Goal: Contribute content: Add original content to the website for others to see

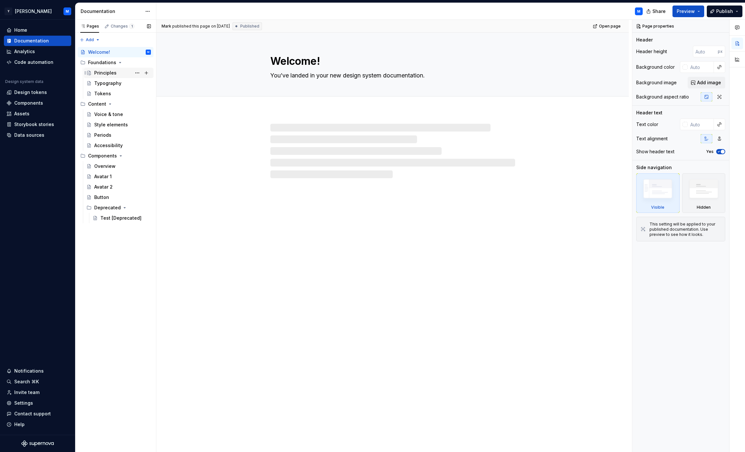
click at [118, 71] on div "Principles" at bounding box center [122, 72] width 57 height 9
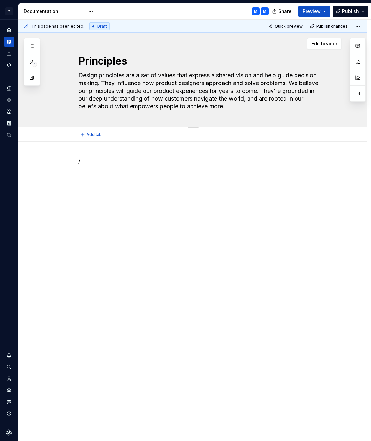
click at [194, 82] on textarea "Design principles are a set of values that express a shared vision and help gui…" at bounding box center [199, 90] width 245 height 41
drag, startPoint x: 194, startPoint y: 82, endPoint x: 209, endPoint y: 82, distance: 15.2
click at [209, 82] on textarea "Design principles are a set of values that express a shared vision and help gui…" at bounding box center [199, 90] width 245 height 41
click at [200, 83] on textarea "Design principles are a set of values that express a shared vision and help gui…" at bounding box center [199, 90] width 245 height 41
click at [188, 84] on textarea "Design principles are a set of values that express a shared vision and help gui…" at bounding box center [199, 90] width 245 height 41
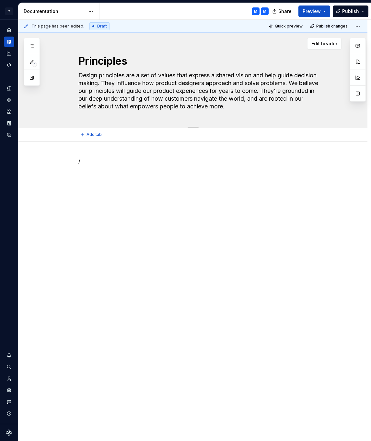
drag, startPoint x: 188, startPoint y: 84, endPoint x: 231, endPoint y: 84, distance: 42.7
click at [231, 84] on textarea "Design principles are a set of values that express a shared vision and help gui…" at bounding box center [199, 90] width 245 height 41
type textarea "*"
type textarea "Design principles are a set of values that express a shared vision and help gui…"
type textarea "*"
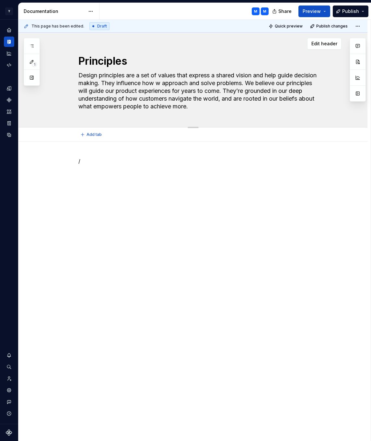
type textarea "Design principles are a set of values that express a shared vision and help gui…"
type textarea "*"
type textarea "Design principles are a set of values that express a shared vision and help gui…"
click at [88, 158] on p "/" at bounding box center [200, 161] width 245 height 8
click at [98, 163] on p "/" at bounding box center [200, 161] width 245 height 8
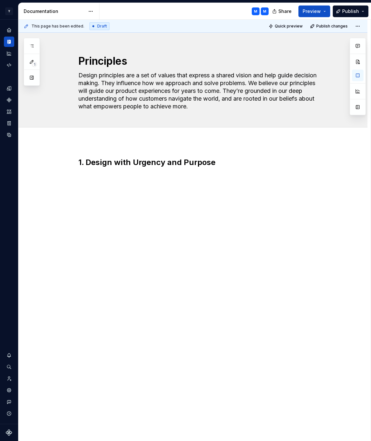
click at [154, 211] on div "1. Design with Urgency and Purpose" at bounding box center [192, 232] width 349 height 180
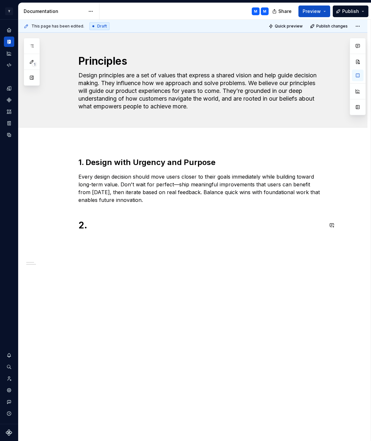
click at [88, 244] on div "1. Design with [PERSON_NAME] and Purpose Every design decision should move user…" at bounding box center [192, 256] width 349 height 229
click at [95, 224] on h1 "2." at bounding box center [200, 225] width 245 height 12
click at [148, 250] on div "1. Design with [PERSON_NAME] and Purpose Every design decision should move user…" at bounding box center [200, 204] width 245 height 95
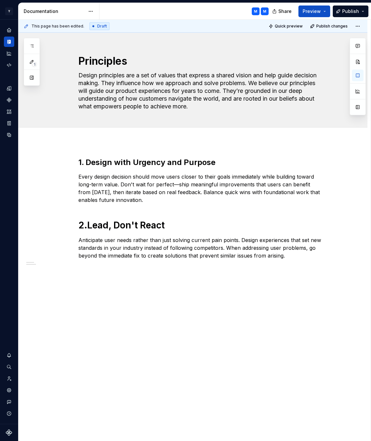
click at [140, 286] on div "1. Design with [PERSON_NAME] and Purpose Every design decision should move user…" at bounding box center [192, 277] width 349 height 270
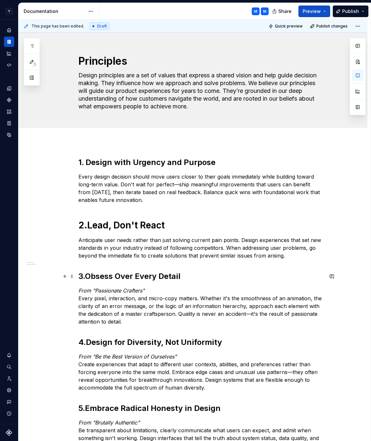
click at [185, 277] on h2 "3. Obsess Over Every Detail" at bounding box center [200, 276] width 245 height 10
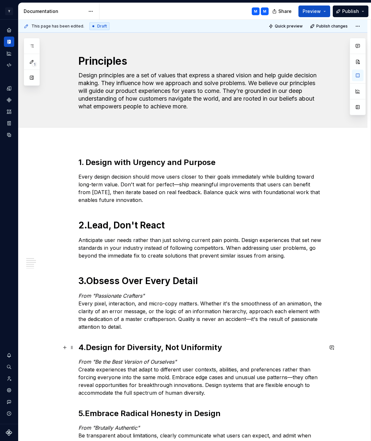
click at [229, 346] on h2 "4. Design for Diversity, Not Uniformity" at bounding box center [200, 347] width 245 height 10
click at [72, 347] on span at bounding box center [71, 347] width 5 height 9
click at [84, 341] on div "1. Design with [PERSON_NAME] and Purpose Every design decision should move user…" at bounding box center [200, 343] width 245 height 372
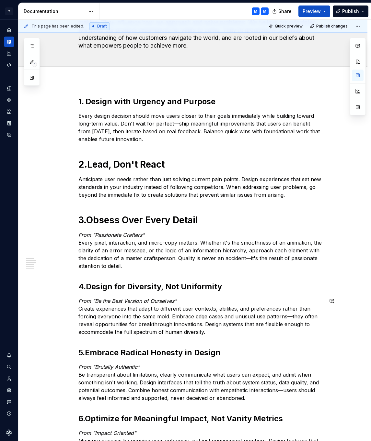
scroll to position [60, 0]
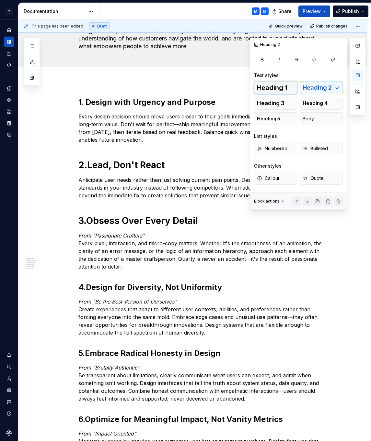
click at [287, 88] on span "Heading 1" at bounding box center [272, 87] width 30 height 6
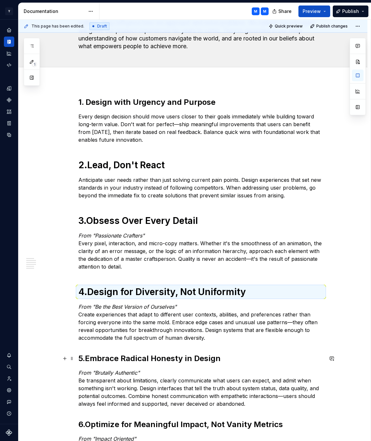
click at [234, 357] on h2 "5. Embrace Radical Honesty in Design" at bounding box center [200, 358] width 245 height 10
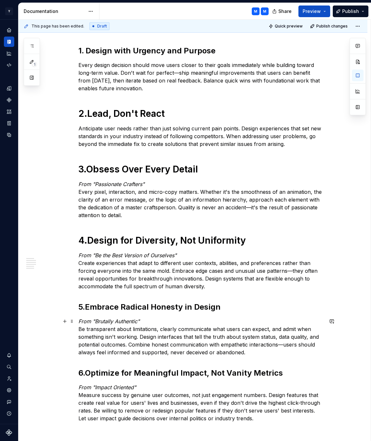
scroll to position [111, 0]
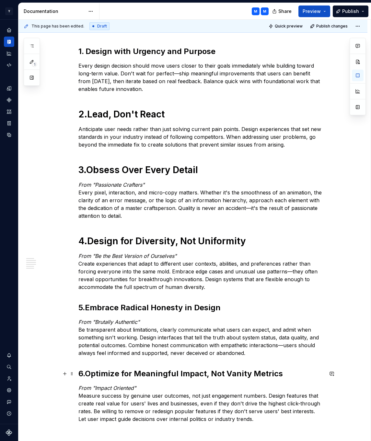
click at [288, 374] on h2 "6. Optimize for Meaningful Impact, Not Vanity Metrics" at bounding box center [200, 374] width 245 height 10
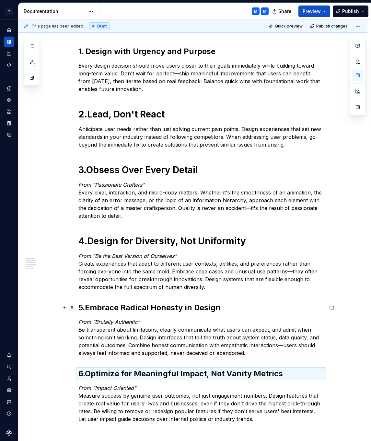
click at [238, 307] on h2 "5. Embrace Radical Honesty in Design" at bounding box center [200, 308] width 245 height 10
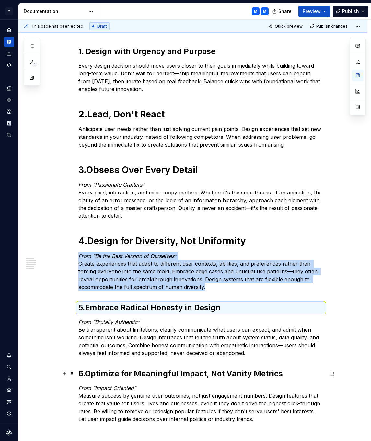
click at [287, 372] on h2 "6. Optimize for Meaningful Impact, Not Vanity Metrics" at bounding box center [200, 374] width 245 height 10
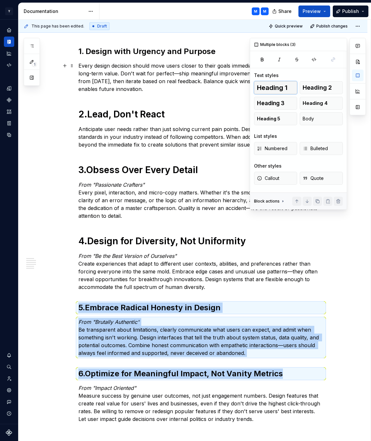
click at [290, 87] on button "Heading 1" at bounding box center [275, 87] width 43 height 13
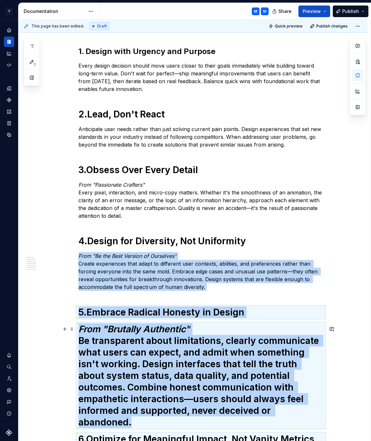
click at [160, 341] on h1 "From "Brutally Authentic" Be transparent about limitations, clearly communicate…" at bounding box center [200, 375] width 245 height 105
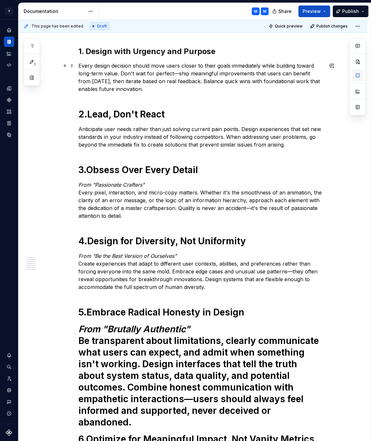
click at [356, 79] on button "button" at bounding box center [358, 76] width 12 height 12
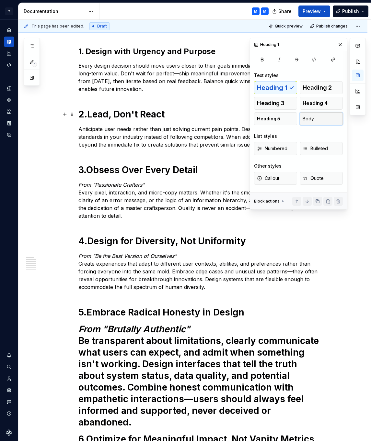
click at [311, 118] on span "Body" at bounding box center [307, 119] width 11 height 6
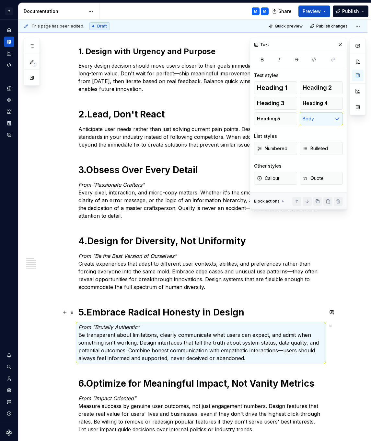
click at [265, 306] on div "1. Design with [PERSON_NAME] and Purpose Every design decision should move user…" at bounding box center [200, 239] width 245 height 387
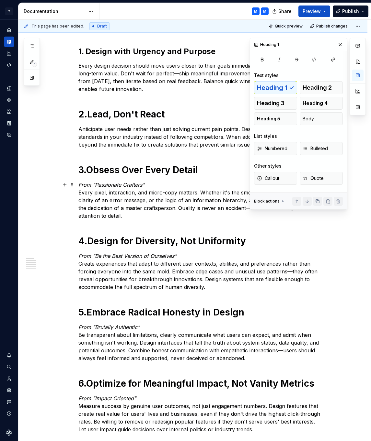
click at [170, 182] on p "From "Passionate Crafters" Every pixel, interaction, and micro-copy matters. Wh…" at bounding box center [200, 200] width 245 height 39
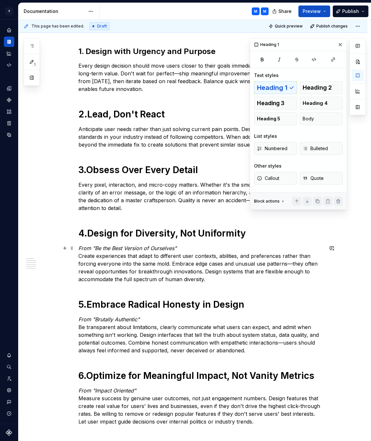
click at [195, 248] on p "From "Be the Best Version of Ourselves" Create experiences that adapt to differ…" at bounding box center [200, 263] width 245 height 39
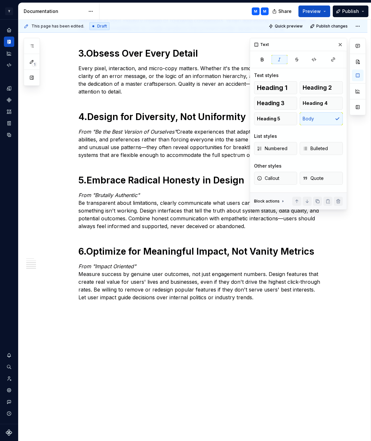
scroll to position [228, 0]
click at [80, 201] on p "From "Brutally Authentic" Be transparent about limitations, clearly communicate…" at bounding box center [200, 210] width 245 height 39
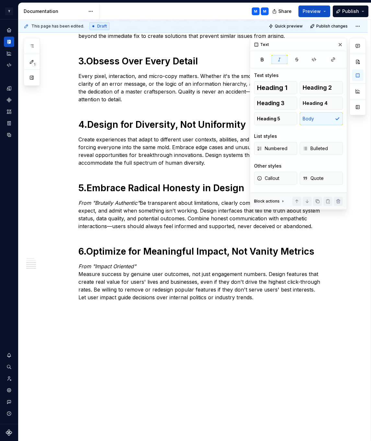
scroll to position [220, 0]
click at [80, 273] on p "From "Impact Oriented" Measure success by genuine user outcomes, not just engag…" at bounding box center [200, 282] width 245 height 39
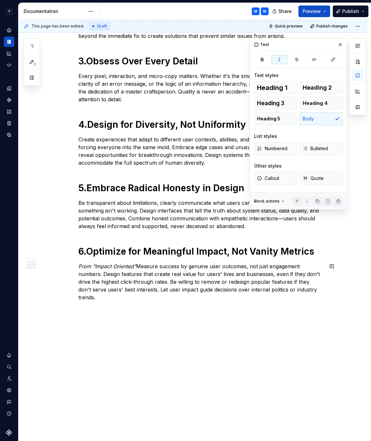
scroll to position [212, 0]
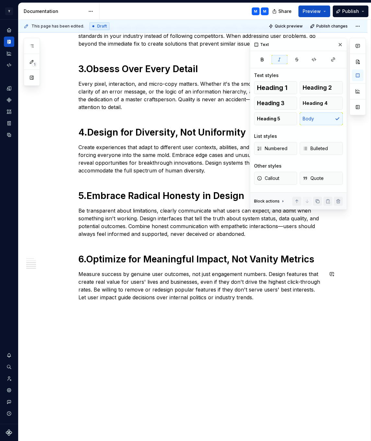
click at [285, 315] on div "1. Design with [PERSON_NAME] and Purpose Every design decision should move user…" at bounding box center [192, 186] width 349 height 512
click at [358, 76] on button "button" at bounding box center [358, 76] width 12 height 12
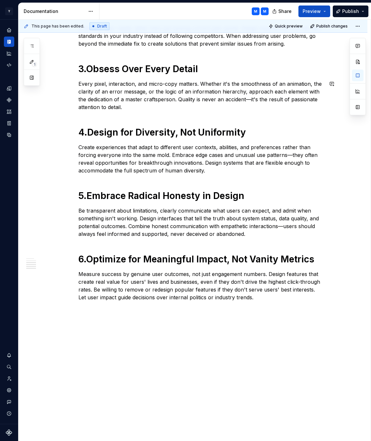
scroll to position [0, 0]
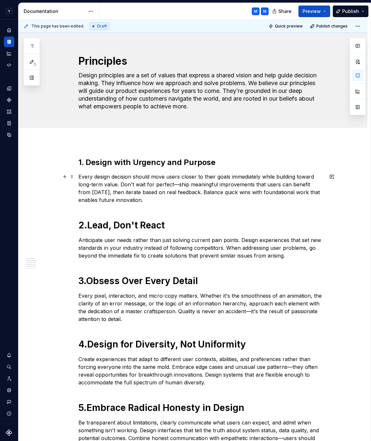
click at [174, 184] on p "Every design decision should move users closer to their goals immediately while…" at bounding box center [200, 188] width 245 height 31
click at [322, 11] on button "Preview" at bounding box center [314, 12] width 32 height 12
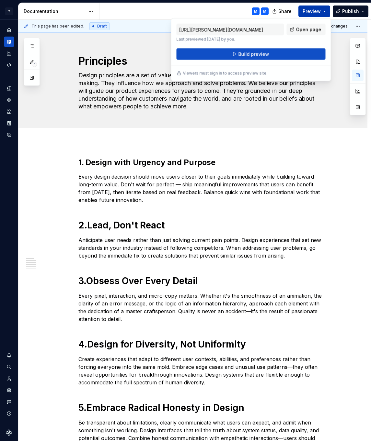
click at [322, 11] on button "Preview" at bounding box center [314, 12] width 32 height 12
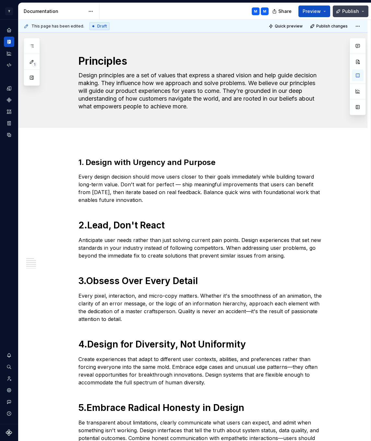
click at [362, 12] on button "Publish" at bounding box center [350, 12] width 36 height 12
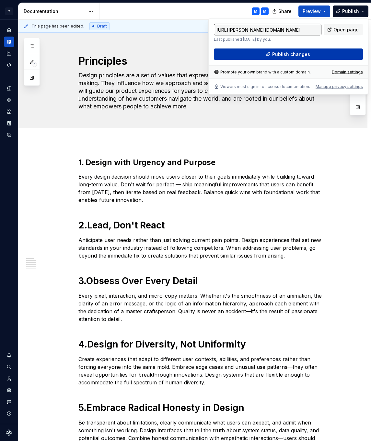
click at [321, 55] on button "Publish changes" at bounding box center [288, 55] width 149 height 12
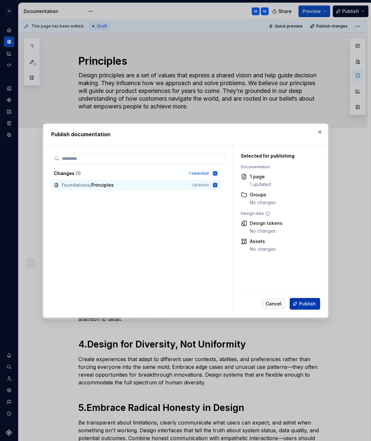
click at [308, 304] on span "Publish" at bounding box center [307, 304] width 17 height 6
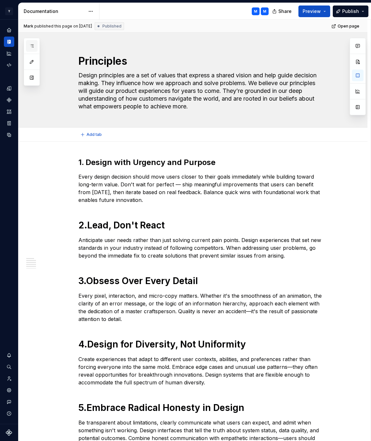
click at [35, 45] on button "button" at bounding box center [32, 46] width 12 height 12
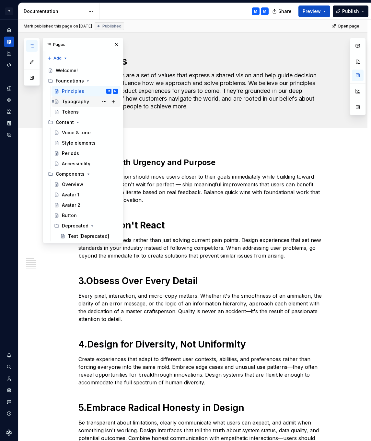
click at [81, 100] on div "Typography" at bounding box center [75, 101] width 27 height 6
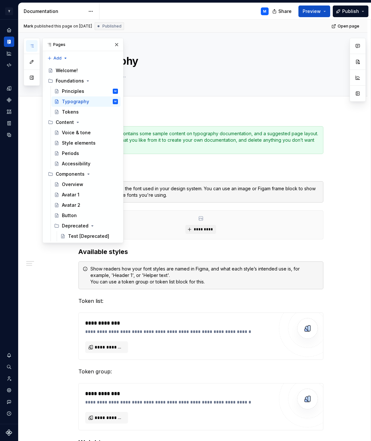
click at [196, 134] on div "This template contains some sample content on typography documentation, and a s…" at bounding box center [204, 139] width 229 height 19
click at [118, 43] on button "button" at bounding box center [116, 44] width 9 height 9
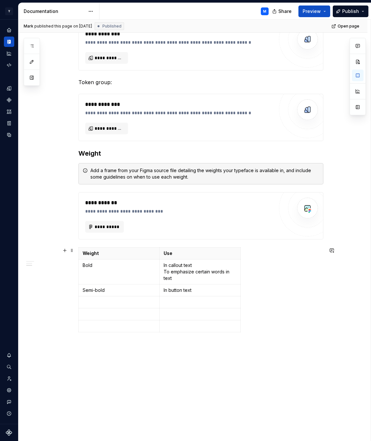
scroll to position [289, 0]
click at [36, 47] on button "button" at bounding box center [32, 46] width 12 height 12
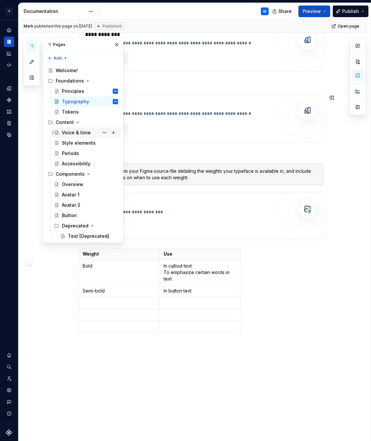
click at [91, 132] on div "Voice & tone" at bounding box center [90, 132] width 56 height 9
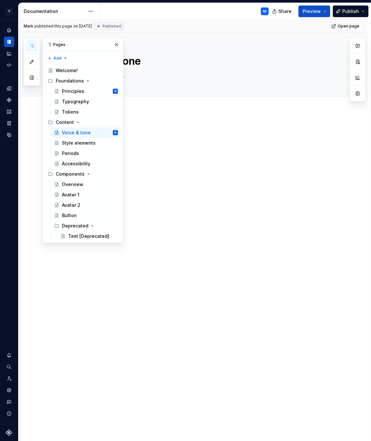
click at [224, 177] on div at bounding box center [192, 201] width 349 height 180
click at [114, 44] on button "button" at bounding box center [116, 44] width 9 height 9
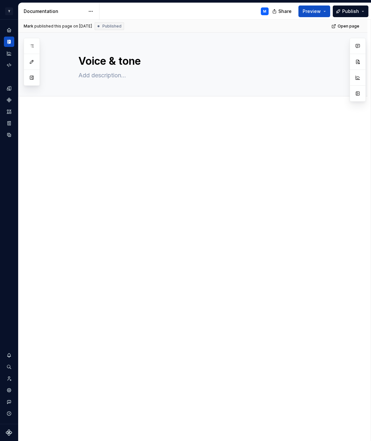
click at [134, 131] on p at bounding box center [200, 130] width 245 height 8
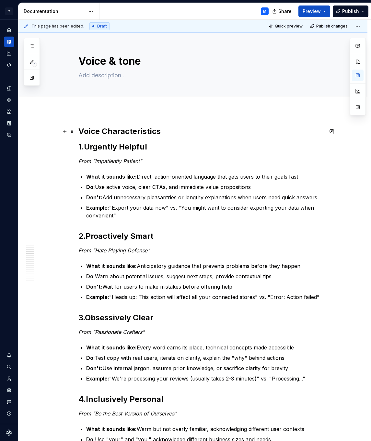
type textarea "*"
click at [162, 162] on p "From "Impatiently Patient"" at bounding box center [200, 161] width 245 height 8
click at [72, 162] on span at bounding box center [71, 161] width 5 height 9
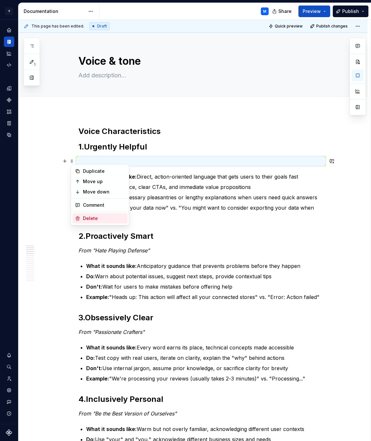
click at [88, 221] on div "Delete" at bounding box center [104, 218] width 42 height 6
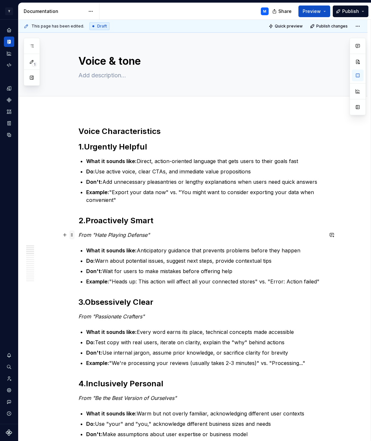
click at [74, 235] on span at bounding box center [71, 234] width 5 height 9
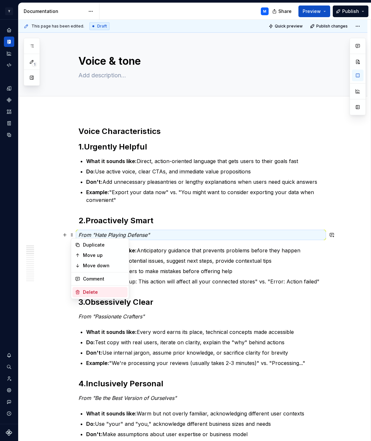
click at [85, 289] on div "Delete" at bounding box center [104, 292] width 42 height 6
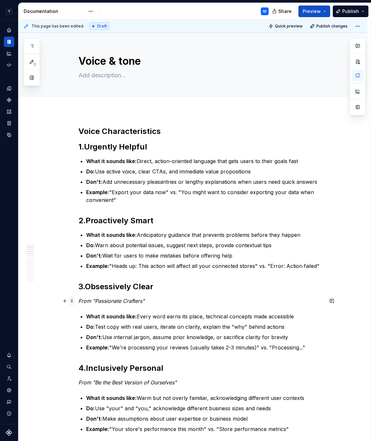
click at [74, 300] on span at bounding box center [71, 300] width 5 height 9
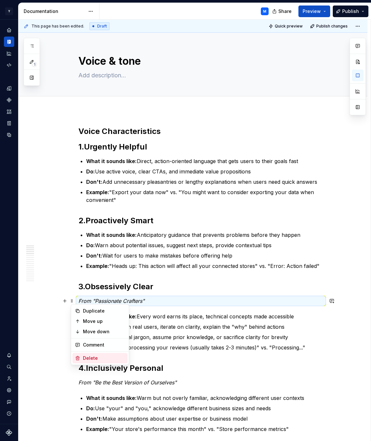
click at [91, 359] on div "Delete" at bounding box center [104, 358] width 42 height 6
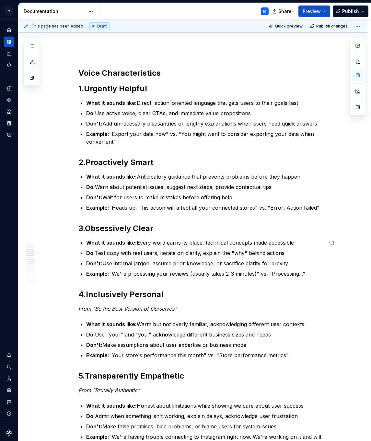
scroll to position [94, 0]
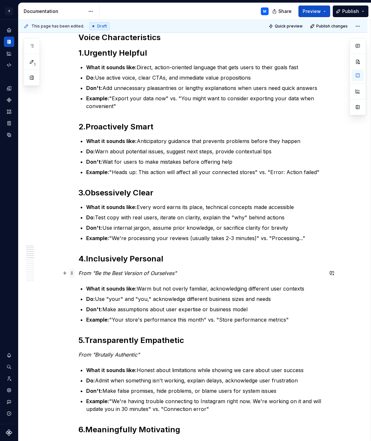
click at [74, 274] on span at bounding box center [71, 273] width 5 height 9
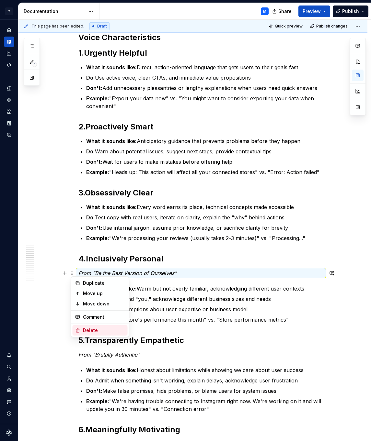
click at [78, 330] on icon at bounding box center [78, 331] width 4 height 4
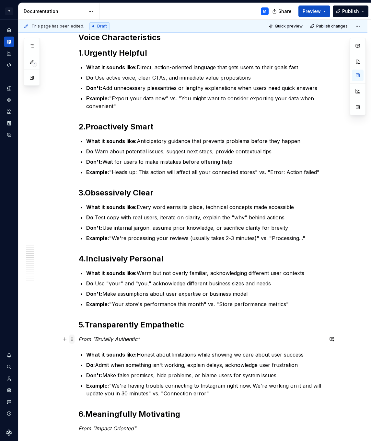
click at [74, 341] on span at bounding box center [71, 339] width 5 height 9
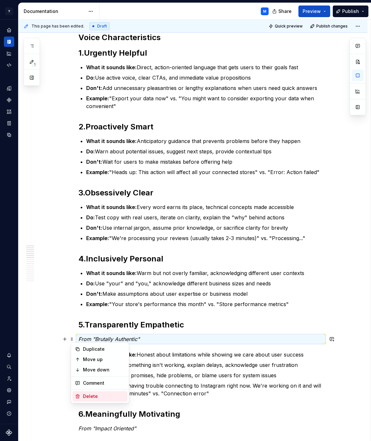
click at [88, 395] on div "Delete" at bounding box center [104, 396] width 42 height 6
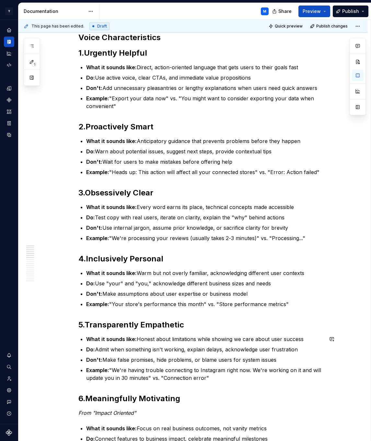
scroll to position [195, 0]
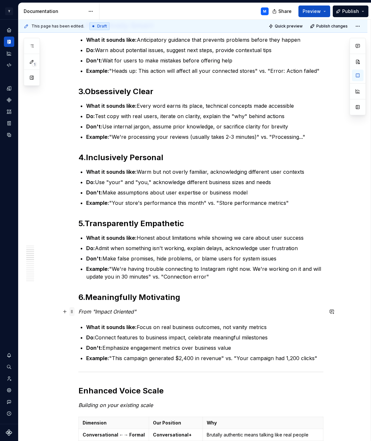
click at [73, 312] on span at bounding box center [71, 311] width 5 height 9
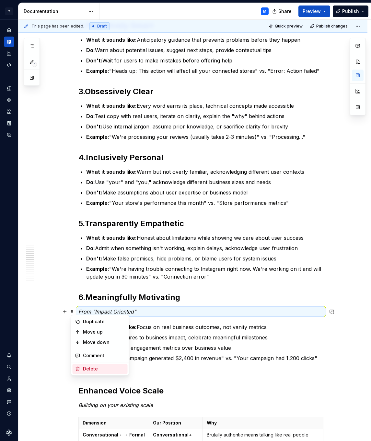
click at [84, 368] on div "Delete" at bounding box center [104, 369] width 42 height 6
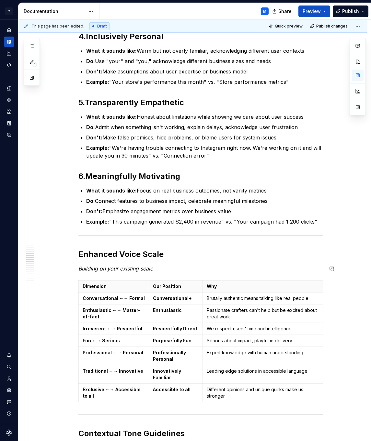
scroll to position [315, 0]
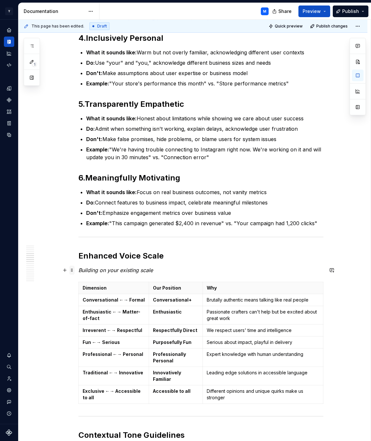
click at [72, 272] on span at bounding box center [71, 270] width 5 height 9
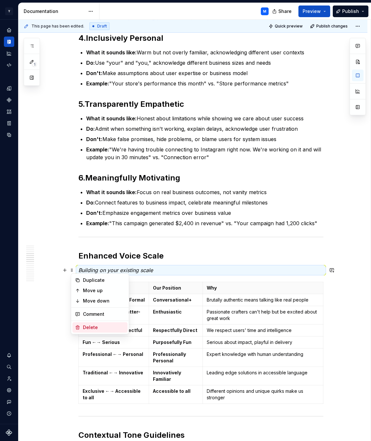
click at [88, 326] on div "Delete" at bounding box center [104, 327] width 42 height 6
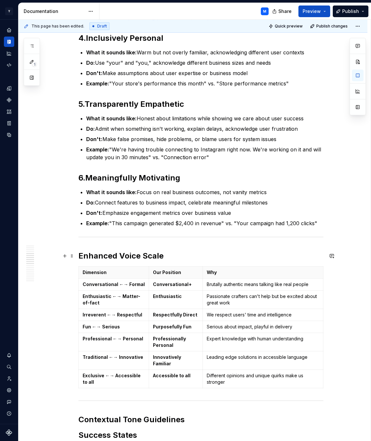
click at [238, 253] on h2 "Enhanced Voice Scale" at bounding box center [200, 256] width 245 height 10
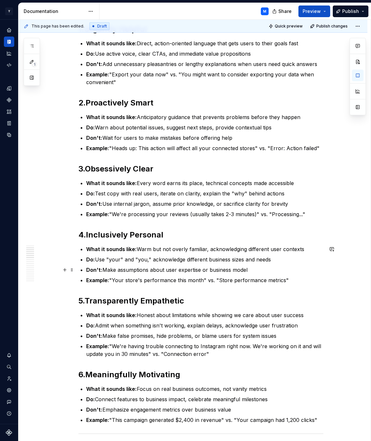
scroll to position [0, 0]
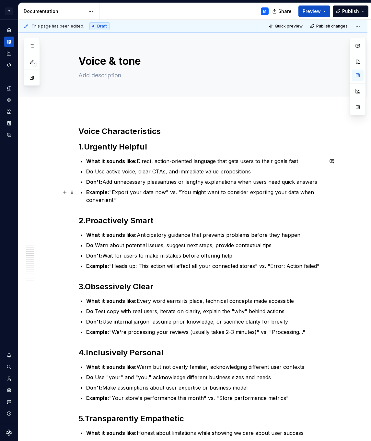
click at [129, 200] on p "Example: "Export your data now" vs. "You might want to consider exporting your …" at bounding box center [204, 196] width 237 height 16
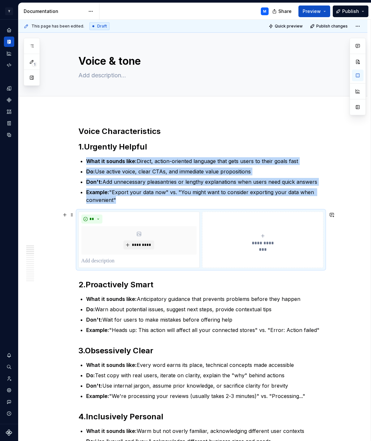
click at [264, 221] on button "**********" at bounding box center [262, 240] width 121 height 56
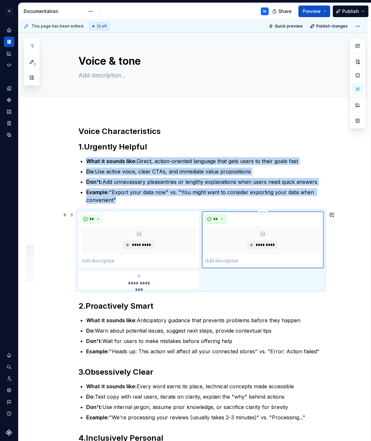
click at [221, 217] on button "**" at bounding box center [215, 219] width 21 height 9
click at [229, 241] on div "Don't" at bounding box center [232, 242] width 12 height 6
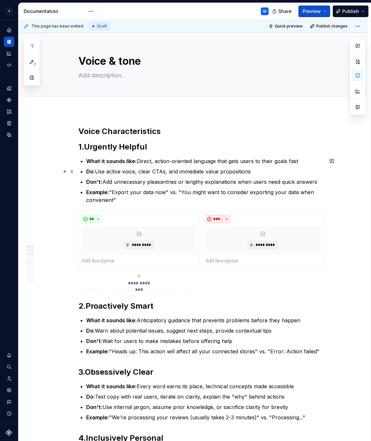
click at [100, 171] on p "Do: Use active voice, clear CTAs, and immediate value propositions" at bounding box center [204, 172] width 237 height 8
drag, startPoint x: 100, startPoint y: 171, endPoint x: 231, endPoint y: 174, distance: 130.8
click at [231, 174] on p "Do: Use active voice, clear CTAs, and immediate value propositions" at bounding box center [204, 172] width 237 height 8
copy p "Use active voice, clear CTAs, and immediate value propositions"
click at [116, 261] on p at bounding box center [138, 261] width 115 height 8
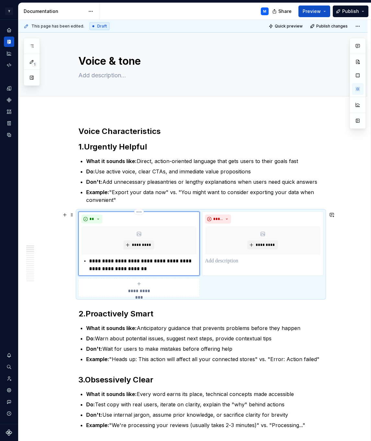
click at [91, 259] on p "**********" at bounding box center [142, 265] width 107 height 16
click at [110, 181] on p "Don't: Add unnecessary pleasantries or lengthy explanations when users need qui…" at bounding box center [204, 182] width 237 height 8
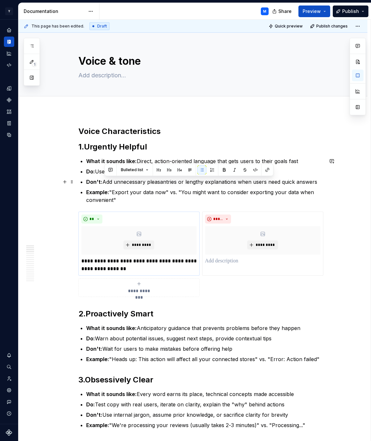
drag, startPoint x: 110, startPoint y: 181, endPoint x: 306, endPoint y: 182, distance: 196.5
click at [306, 182] on p "Don't: Add unnecessary pleasantries or lengthy explanations when users need qui…" at bounding box center [204, 182] width 237 height 8
copy p "Add unnecessary pleasantries or lengthy explanations when users need quick answ…"
click at [249, 260] on p at bounding box center [262, 261] width 115 height 8
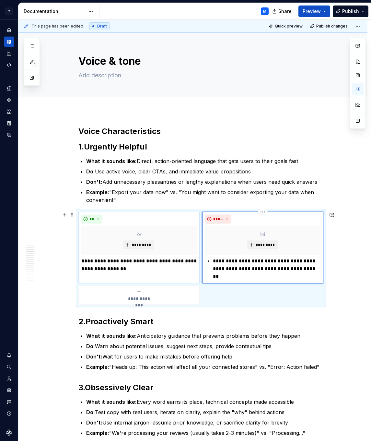
click at [215, 261] on p "**********" at bounding box center [266, 268] width 107 height 23
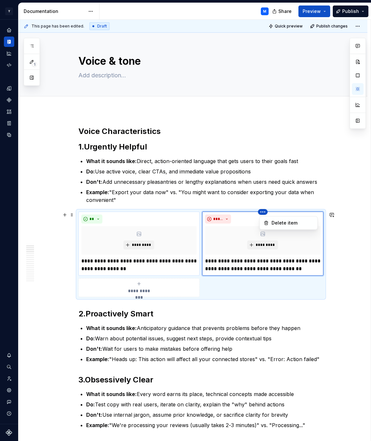
click at [266, 212] on html "Y [PERSON_NAME] M Design system data Documentation M Share Preview Publish 1 Pa…" at bounding box center [185, 220] width 371 height 441
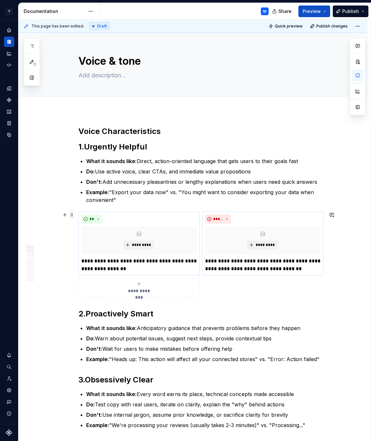
click at [73, 215] on span at bounding box center [71, 214] width 5 height 9
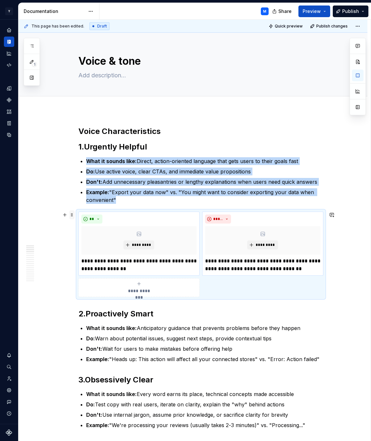
click at [73, 215] on span at bounding box center [71, 214] width 5 height 9
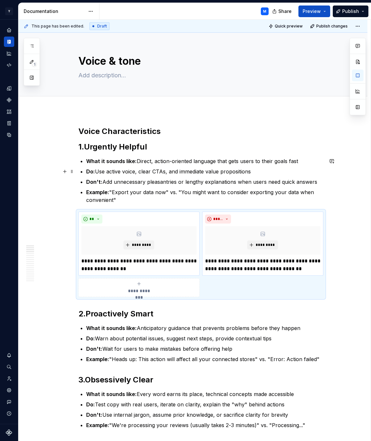
click at [259, 171] on p "Do: Use active voice, clear CTAs, and immediate value propositions" at bounding box center [204, 172] width 237 height 8
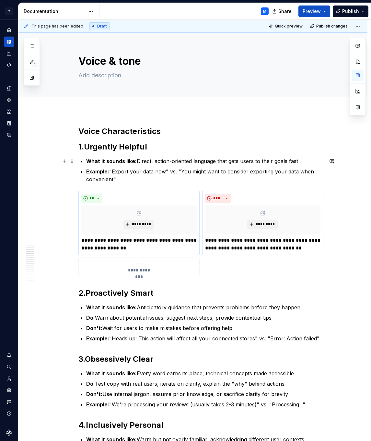
click at [89, 161] on strong "What it sounds like:" at bounding box center [111, 161] width 50 height 6
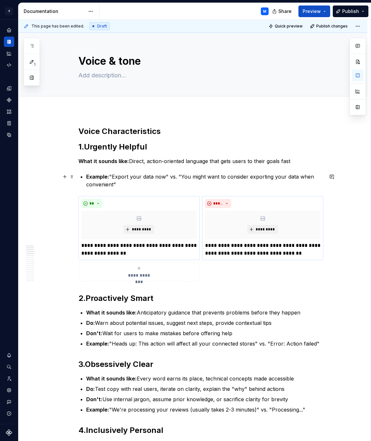
click at [87, 176] on strong "Example:" at bounding box center [97, 176] width 23 height 6
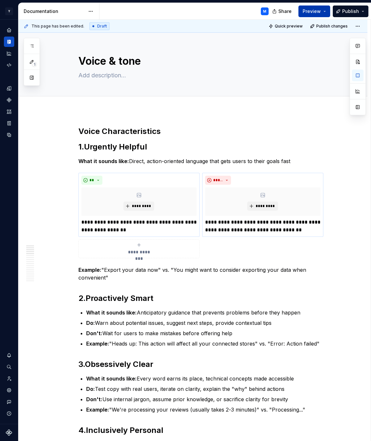
click at [315, 13] on span "Preview" at bounding box center [311, 11] width 18 height 6
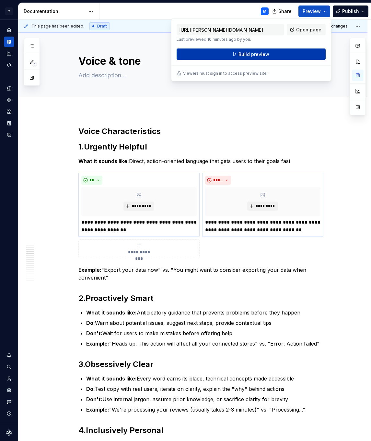
click at [262, 55] on span "Build preview" at bounding box center [253, 54] width 31 height 6
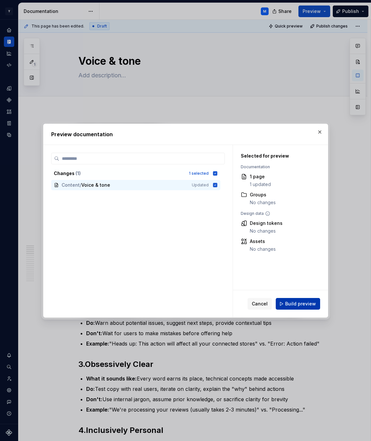
click at [307, 302] on span "Build preview" at bounding box center [300, 304] width 31 height 6
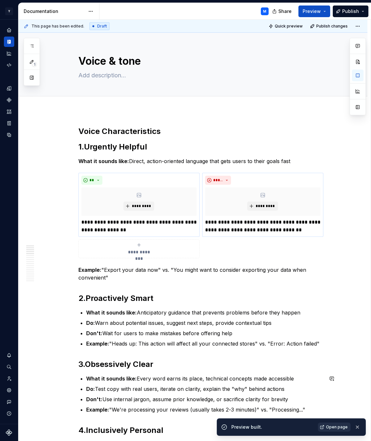
click at [332, 426] on span "Open page" at bounding box center [337, 427] width 22 height 5
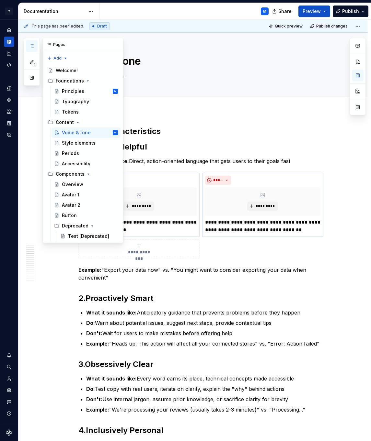
click at [33, 47] on icon "button" at bounding box center [31, 46] width 3 height 3
click at [78, 93] on div "Principles" at bounding box center [73, 91] width 22 height 6
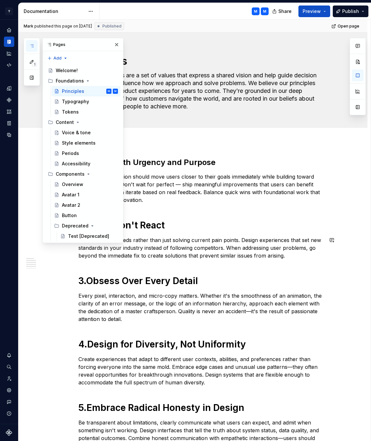
click at [217, 240] on p "Anticipate user needs rather than just solving current pain points. Design expe…" at bounding box center [200, 247] width 245 height 23
click at [316, 13] on span "Preview" at bounding box center [311, 11] width 18 height 6
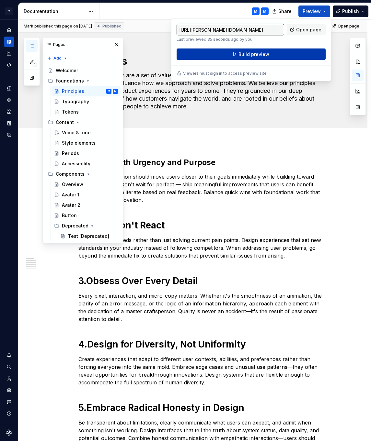
click at [278, 54] on button "Build preview" at bounding box center [250, 55] width 149 height 12
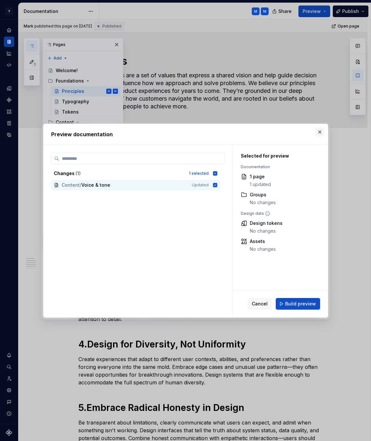
click at [321, 133] on button "button" at bounding box center [319, 132] width 9 height 9
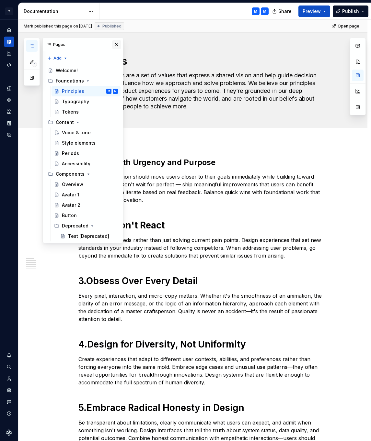
click at [120, 45] on button "button" at bounding box center [116, 44] width 9 height 9
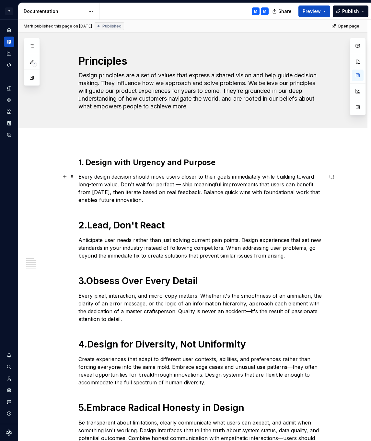
click at [81, 177] on p "Every design decision should move users closer to their goals immediately while…" at bounding box center [200, 188] width 245 height 31
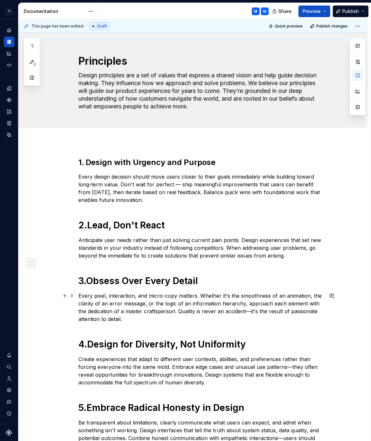
click at [80, 296] on p "Every pixel, interaction, and micro-copy matters. Whether it's the smoothness o…" at bounding box center [200, 307] width 245 height 31
click at [312, 12] on span "Preview" at bounding box center [311, 11] width 18 height 6
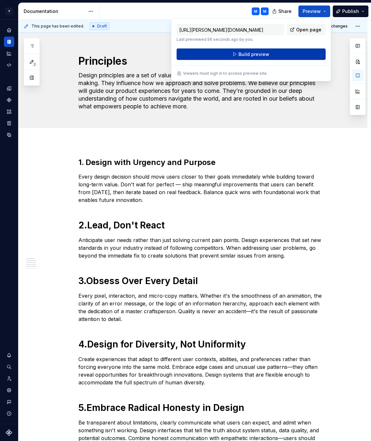
click at [267, 55] on span "Build preview" at bounding box center [253, 54] width 31 height 6
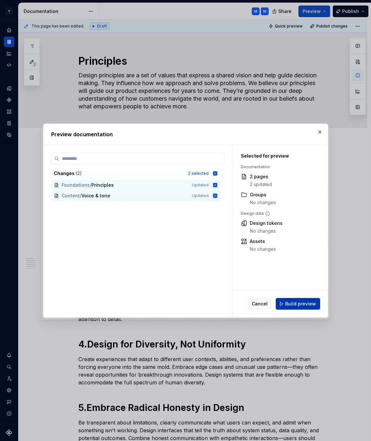
click at [294, 302] on span "Build preview" at bounding box center [300, 304] width 31 height 6
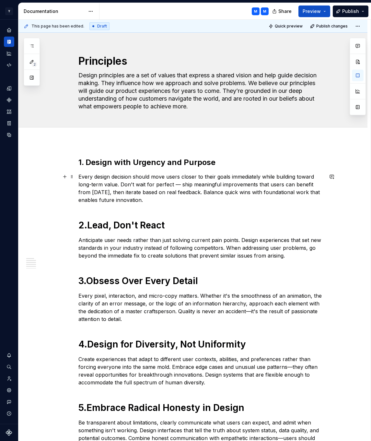
click at [129, 180] on p "Every design decision should move users closer to their goals immediately while…" at bounding box center [200, 188] width 245 height 31
click at [359, 75] on button "button" at bounding box center [358, 76] width 12 height 12
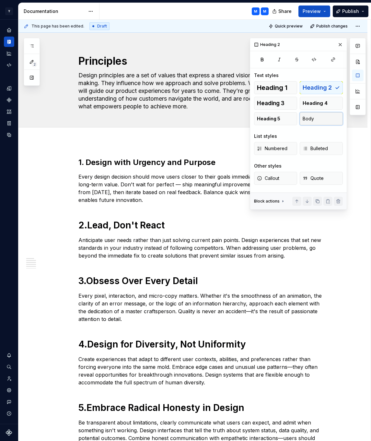
click at [322, 117] on button "Body" at bounding box center [320, 118] width 43 height 13
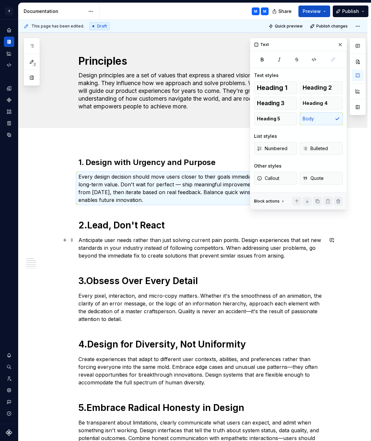
click at [127, 249] on p "Anticipate user needs rather than just solving current pain points. Design expe…" at bounding box center [200, 247] width 245 height 23
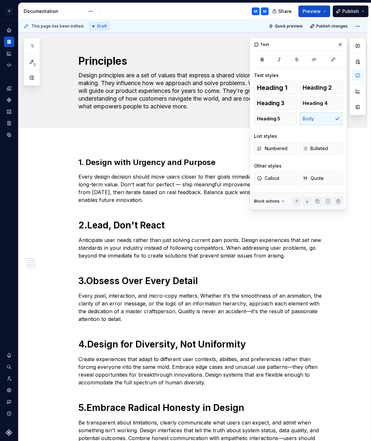
click at [329, 118] on div "Heading 1 Heading 2 Heading 3 Heading 4 Heading 5 Body" at bounding box center [298, 103] width 89 height 44
click at [106, 300] on p "Every pixel, interaction, and micro-copy matters. Whether it's the smoothness o…" at bounding box center [200, 307] width 245 height 31
click at [318, 123] on button "Body" at bounding box center [320, 118] width 43 height 13
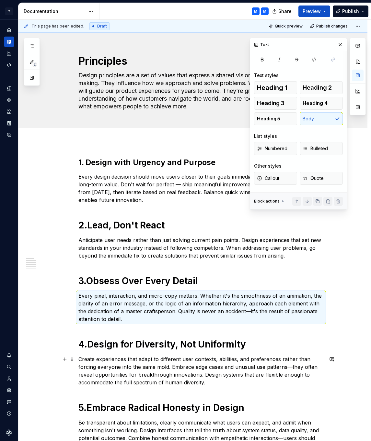
click at [131, 369] on p "Create experiences that adapt to different user contexts, abilities, and prefer…" at bounding box center [200, 370] width 245 height 31
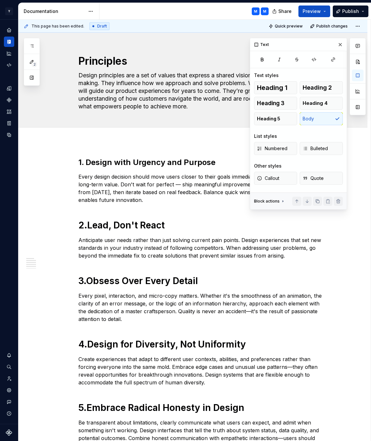
click at [321, 121] on div "Heading 1 Heading 2 Heading 3 Heading 4 Heading 5 Body" at bounding box center [298, 103] width 89 height 44
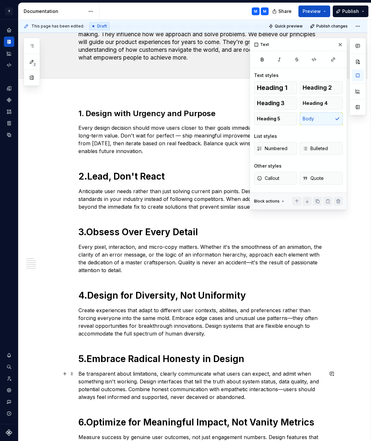
scroll to position [49, 0]
click at [138, 387] on p "Be transparent about limitations, clearly communicate what users can expect, an…" at bounding box center [200, 385] width 245 height 31
click at [321, 120] on div "Heading 1 Heading 2 Heading 3 Heading 4 Heading 5 Body" at bounding box center [298, 103] width 89 height 44
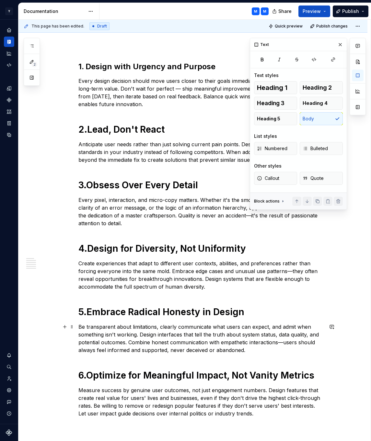
scroll to position [98, 0]
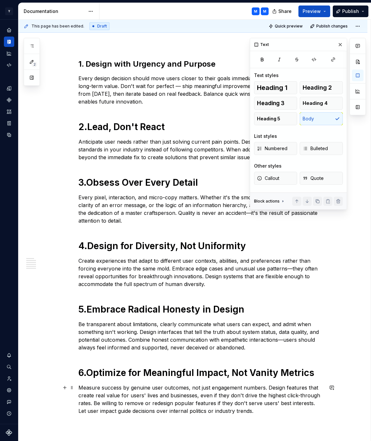
click at [156, 394] on p "Measure success by genuine user outcomes, not just engagement numbers. Design f…" at bounding box center [200, 399] width 245 height 31
click at [321, 113] on div "Heading 1 Heading 2 Heading 3 Heading 4 Heading 5 Body" at bounding box center [298, 103] width 89 height 44
click at [141, 372] on strong "Optimize for Meaningful Impact, Not Vanity Metrics" at bounding box center [200, 372] width 228 height 11
click at [142, 334] on p "Be transparent about limitations, clearly communicate what users can expect, an…" at bounding box center [200, 335] width 245 height 31
click at [149, 309] on strong "Embrace Radical Honesty in Design" at bounding box center [165, 309] width 158 height 11
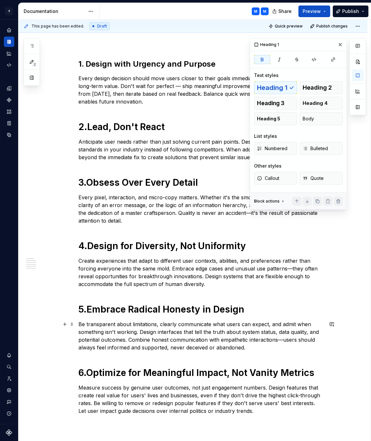
click at [145, 332] on p "Be transparent about limitations, clearly communicate what users can expect, an…" at bounding box center [200, 335] width 245 height 31
click at [149, 308] on strong "Embrace Radical Honesty in Design" at bounding box center [165, 309] width 158 height 11
click at [265, 58] on button "button" at bounding box center [262, 59] width 16 height 9
click at [73, 310] on span at bounding box center [71, 309] width 5 height 9
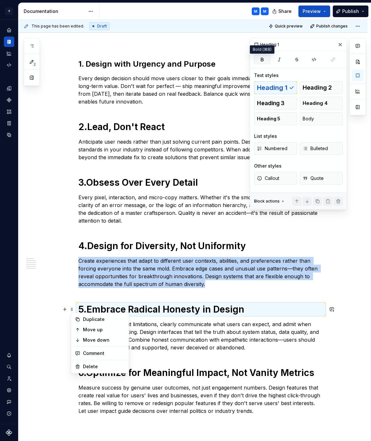
click at [263, 60] on icon "button" at bounding box center [262, 59] width 2 height 3
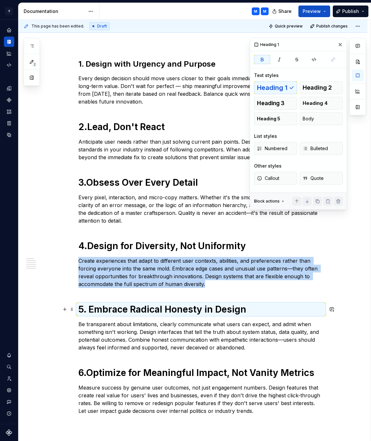
click at [263, 60] on icon "button" at bounding box center [262, 59] width 2 height 3
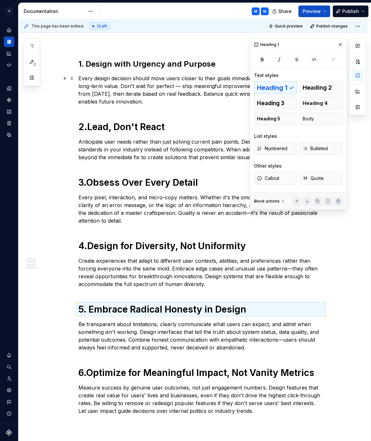
click at [269, 88] on div "Heading 1 Heading 2 Heading 3 Heading 4 Heading 5 Body" at bounding box center [298, 103] width 89 height 44
click at [313, 86] on span "Heading 2" at bounding box center [316, 87] width 29 height 6
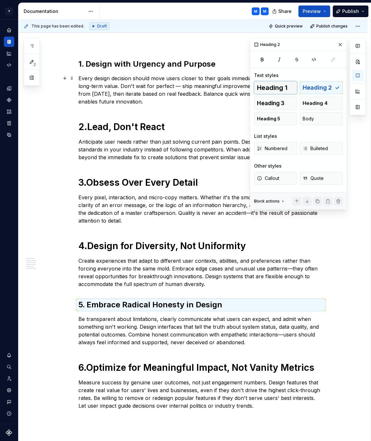
click at [287, 86] on span "Heading 1" at bounding box center [272, 87] width 30 height 6
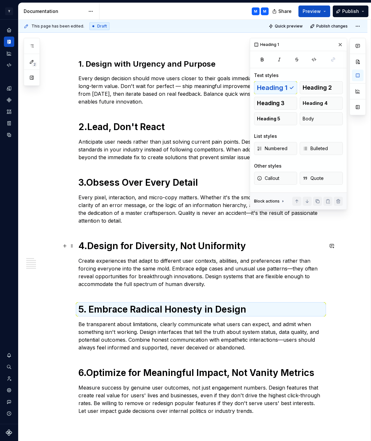
click at [105, 249] on strong "Design for Diversity, Not Uniformity" at bounding box center [166, 245] width 159 height 11
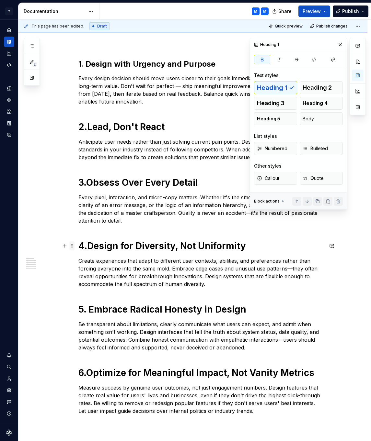
click at [73, 246] on span at bounding box center [71, 245] width 5 height 9
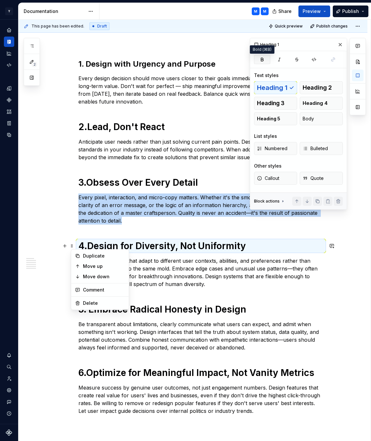
click at [263, 59] on icon "button" at bounding box center [261, 59] width 5 height 5
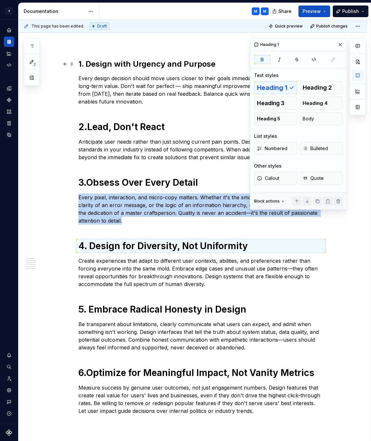
click at [263, 59] on icon "button" at bounding box center [261, 59] width 5 height 5
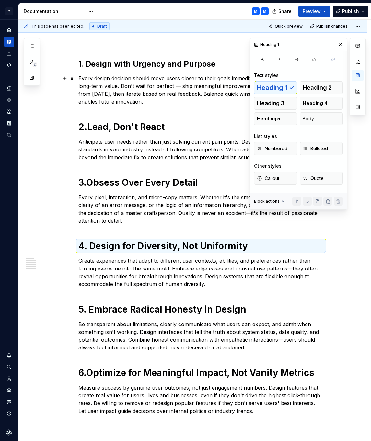
click at [268, 86] on div "Heading 1 Heading 2 Heading 3 Heading 4 Heading 5 Body" at bounding box center [298, 103] width 89 height 44
click at [314, 86] on span "Heading 2" at bounding box center [316, 87] width 29 height 6
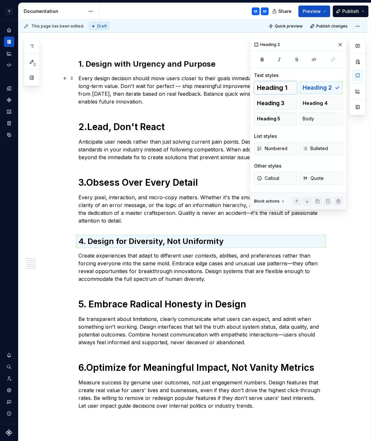
drag, startPoint x: 290, startPoint y: 86, endPoint x: 280, endPoint y: 89, distance: 10.4
click at [290, 86] on button "Heading 1" at bounding box center [275, 87] width 43 height 13
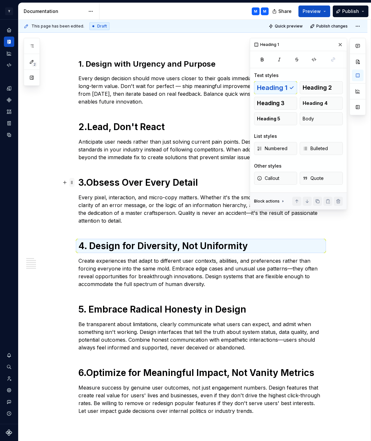
click at [74, 183] on span at bounding box center [71, 182] width 5 height 9
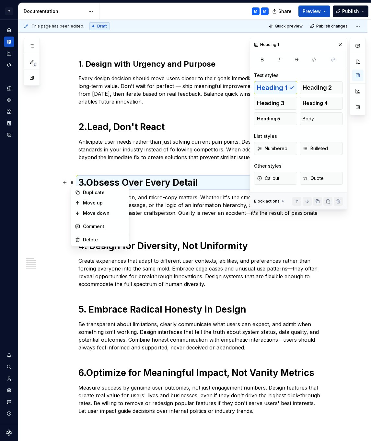
click at [128, 192] on div "Duplicate Move up Move down Comment Delete" at bounding box center [100, 216] width 58 height 61
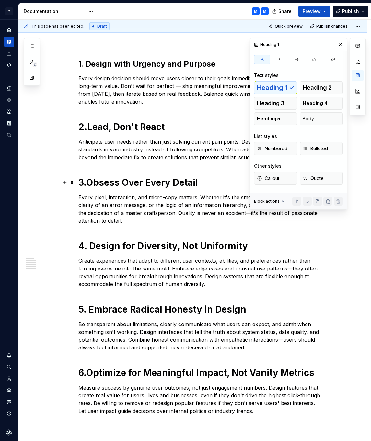
click at [149, 177] on strong "Obsess Over Every Detail" at bounding box center [142, 182] width 112 height 11
click at [180, 182] on strong "Obsess Over Every Detail" at bounding box center [142, 182] width 112 height 11
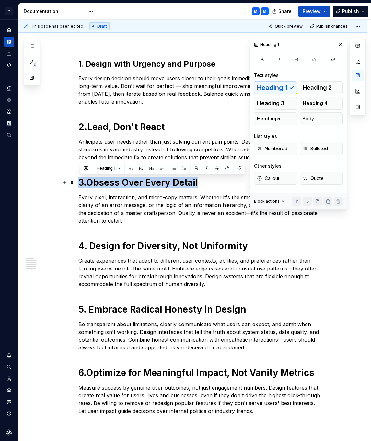
click at [180, 182] on strong "Obsess Over Every Detail" at bounding box center [142, 182] width 112 height 11
click at [315, 91] on span "Heading 2" at bounding box center [316, 87] width 29 height 6
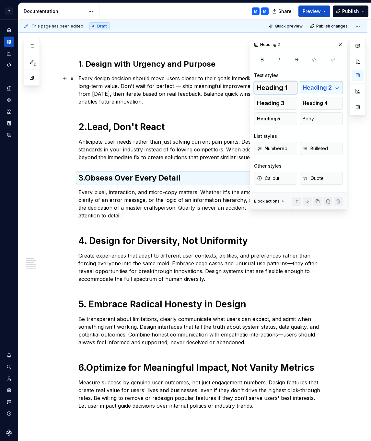
click at [277, 90] on span "Heading 1" at bounding box center [272, 87] width 30 height 6
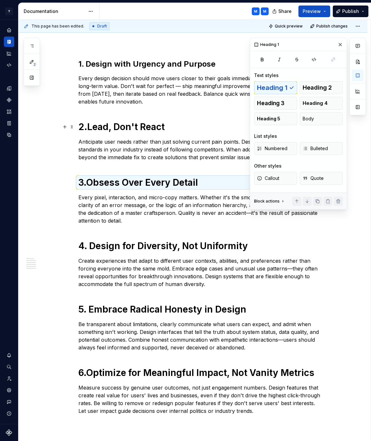
click at [100, 125] on strong "Lead, Don't React" at bounding box center [125, 126] width 77 height 11
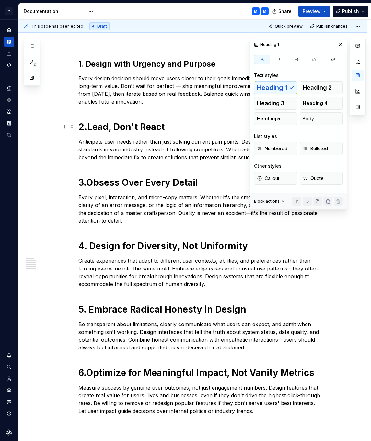
click at [100, 125] on strong "Lead, Don't React" at bounding box center [125, 126] width 77 height 11
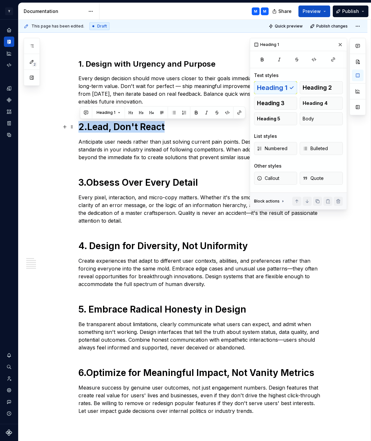
click at [100, 125] on strong "Lead, Don't React" at bounding box center [125, 126] width 77 height 11
click at [115, 115] on button "Heading 1" at bounding box center [109, 112] width 30 height 9
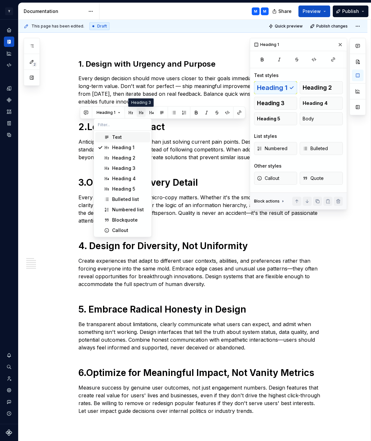
click at [139, 113] on button "button" at bounding box center [141, 112] width 9 height 9
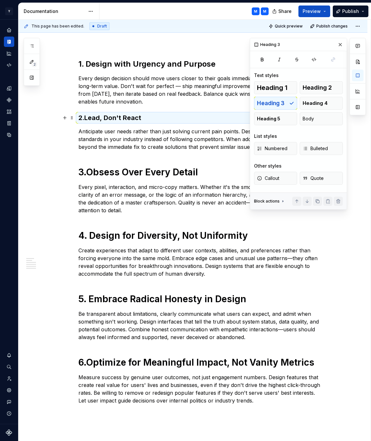
click at [119, 115] on strong "Lead, Don't React" at bounding box center [112, 118] width 57 height 8
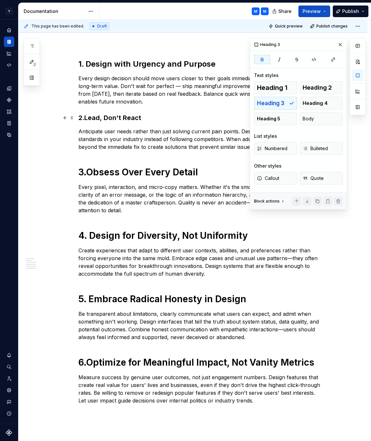
click at [113, 118] on strong "Lead, Don't React" at bounding box center [112, 118] width 57 height 8
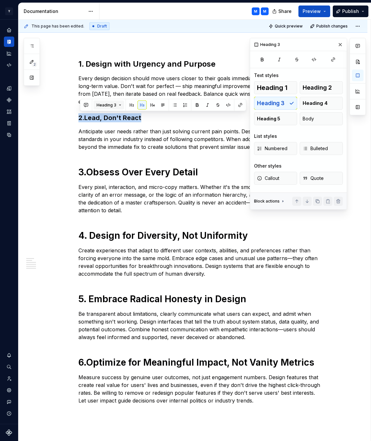
click at [123, 105] on div "Heading 3" at bounding box center [163, 105] width 163 height 9
click at [116, 106] on button "Heading 3" at bounding box center [109, 105] width 31 height 9
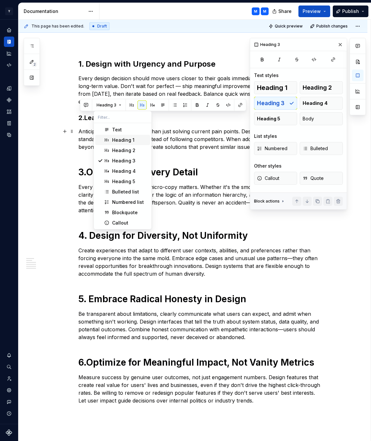
click at [114, 137] on div "Heading 1" at bounding box center [123, 140] width 22 height 6
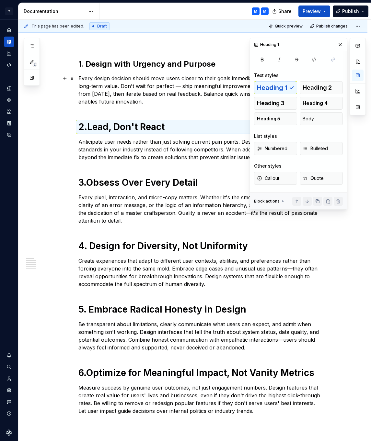
click at [110, 93] on p "Every design decision should move users closer to their goals immediately while…" at bounding box center [200, 89] width 245 height 31
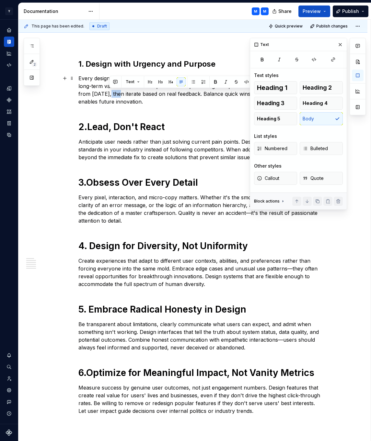
click at [110, 93] on p "Every design decision should move users closer to their goals immediately while…" at bounding box center [200, 89] width 245 height 31
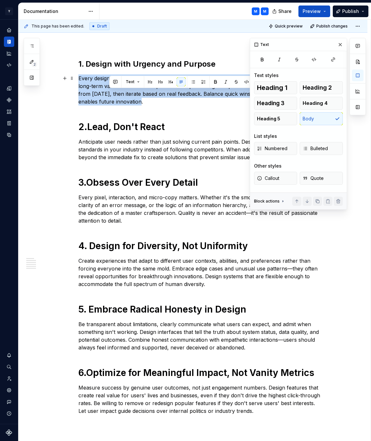
click at [110, 93] on p "Every design decision should move users closer to their goals immediately while…" at bounding box center [200, 89] width 245 height 31
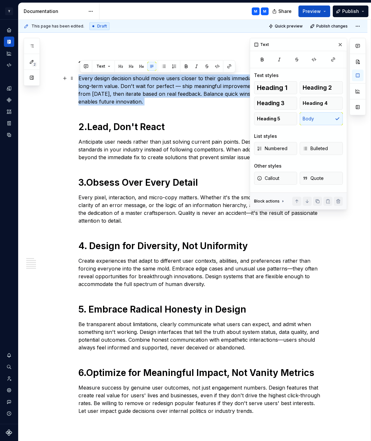
click at [110, 93] on p "Every design decision should move users closer to their goals immediately while…" at bounding box center [200, 89] width 245 height 31
click at [119, 65] on span "Multiple blocks" at bounding box center [110, 66] width 29 height 5
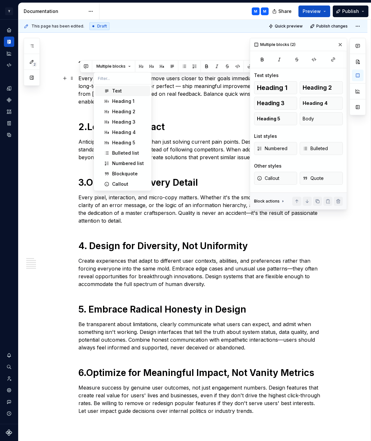
click at [118, 89] on div "Text" at bounding box center [117, 91] width 10 height 6
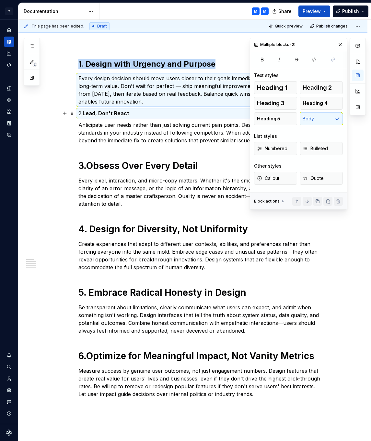
click at [139, 109] on p "2. Lead, Don't React" at bounding box center [200, 113] width 245 height 8
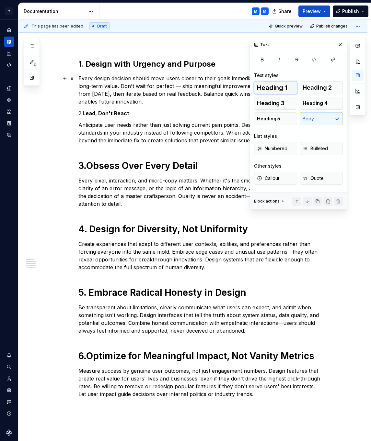
click at [272, 87] on span "Heading 1" at bounding box center [272, 87] width 30 height 6
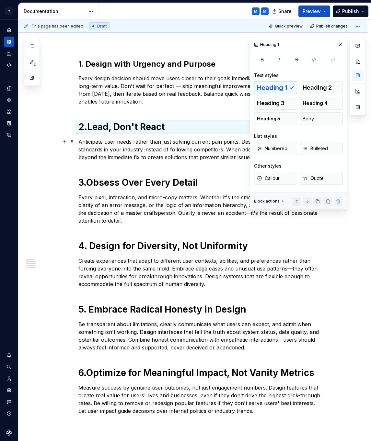
click at [130, 149] on p "Anticipate user needs rather than just solving current pain points. Design expe…" at bounding box center [200, 149] width 245 height 23
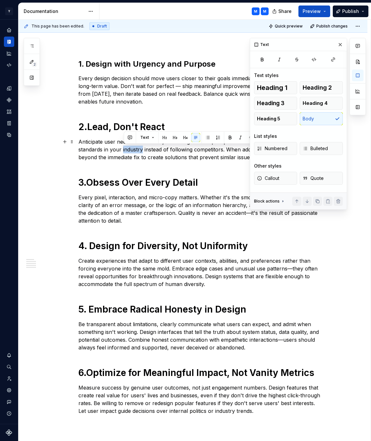
click at [130, 149] on p "Anticipate user needs rather than just solving current pain points. Design expe…" at bounding box center [200, 149] width 245 height 23
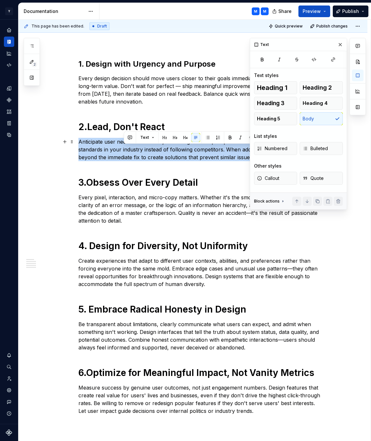
click at [130, 149] on p "Anticipate user needs rather than just solving current pain points. Design expe…" at bounding box center [200, 149] width 245 height 23
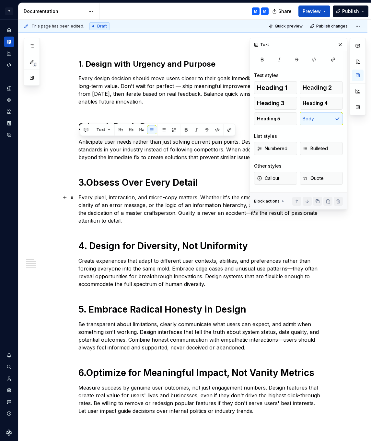
click at [120, 201] on p "Every pixel, interaction, and micro-copy matters. Whether it's the smoothness o…" at bounding box center [200, 209] width 245 height 31
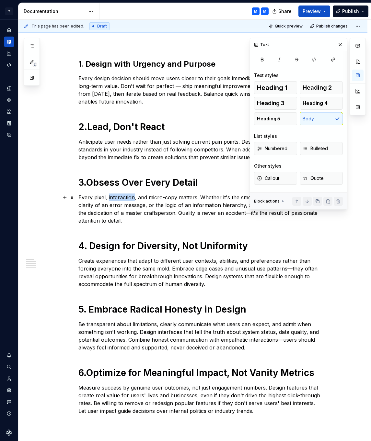
click at [120, 200] on p "Every pixel, interaction, and micro-copy matters. Whether it's the smoothness o…" at bounding box center [200, 209] width 245 height 31
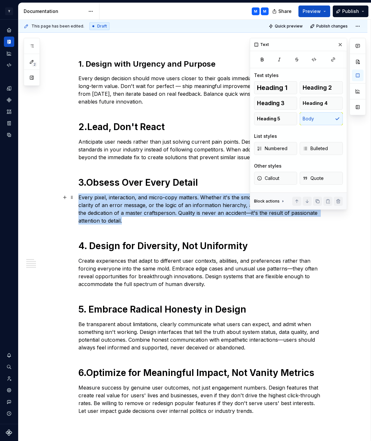
click at [120, 200] on p "Every pixel, interaction, and micro-copy matters. Whether it's the smoothness o…" at bounding box center [200, 209] width 245 height 31
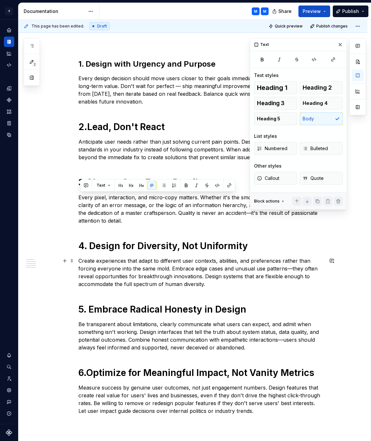
click at [111, 267] on p "Create experiences that adapt to different user contexts, abilities, and prefer…" at bounding box center [200, 272] width 245 height 31
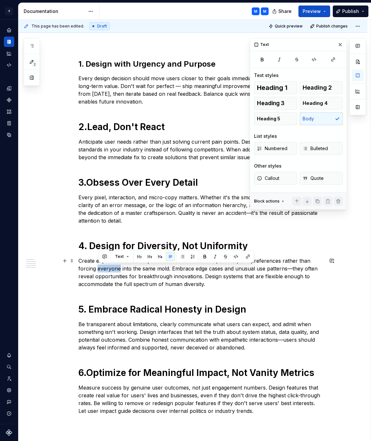
click at [111, 267] on p "Create experiences that adapt to different user contexts, abilities, and prefer…" at bounding box center [200, 272] width 245 height 31
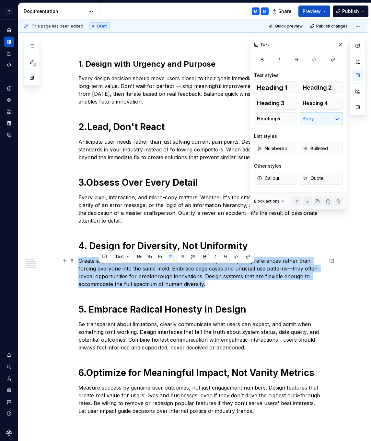
click at [111, 267] on p "Create experiences that adapt to different user contexts, abilities, and prefer…" at bounding box center [200, 272] width 245 height 31
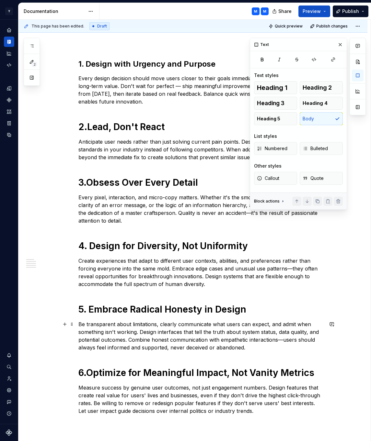
click at [118, 332] on p "Be transparent about limitations, clearly communicate what users can expect, an…" at bounding box center [200, 335] width 245 height 31
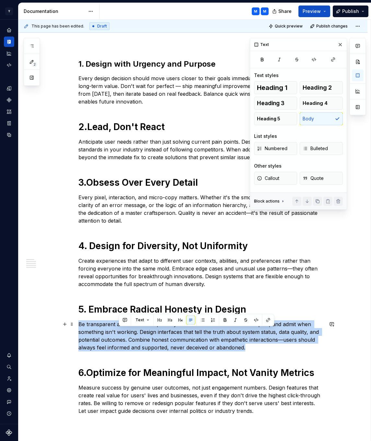
click at [118, 332] on p "Be transparent about limitations, clearly communicate what users can expect, an…" at bounding box center [200, 335] width 245 height 31
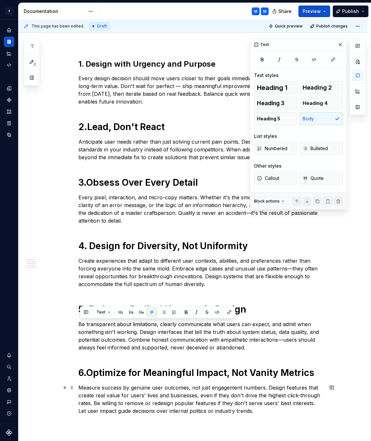
click at [114, 393] on p "Measure success by genuine user outcomes, not just engagement numbers. Design f…" at bounding box center [200, 399] width 245 height 31
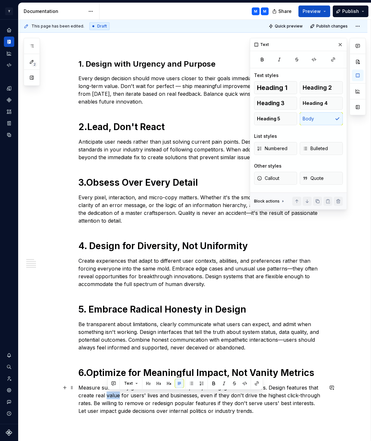
click at [114, 393] on p "Measure success by genuine user outcomes, not just engagement numbers. Design f…" at bounding box center [200, 399] width 245 height 31
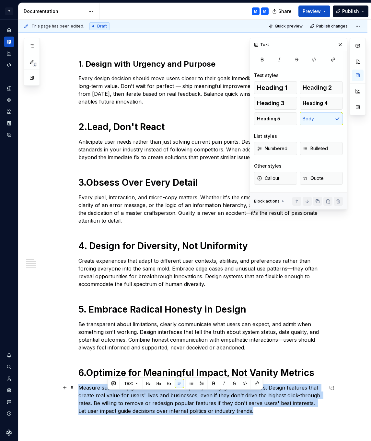
click at [114, 393] on p "Measure success by genuine user outcomes, not just engagement numbers. Design f…" at bounding box center [200, 399] width 245 height 31
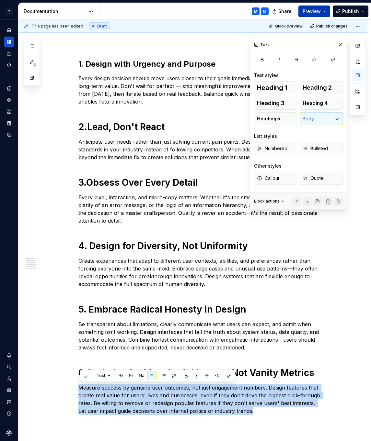
click at [316, 9] on span "Preview" at bounding box center [311, 11] width 18 height 6
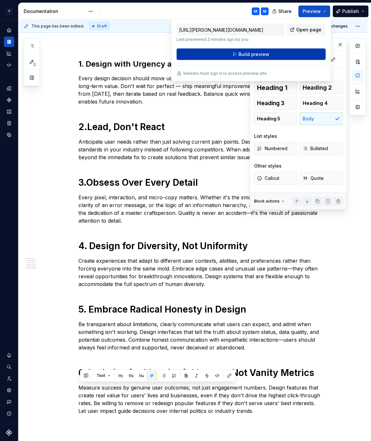
click at [262, 57] on span "Build preview" at bounding box center [253, 54] width 31 height 6
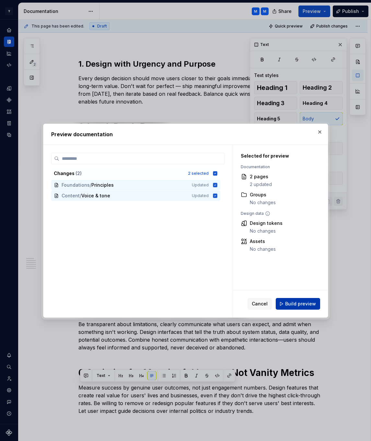
click at [301, 305] on span "Build preview" at bounding box center [300, 304] width 31 height 6
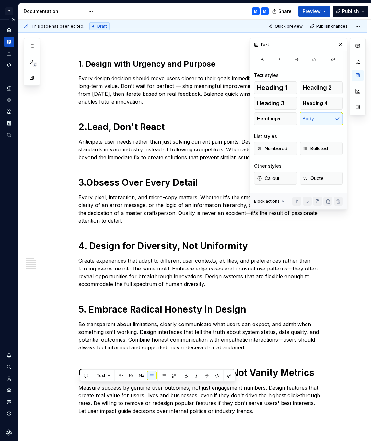
type textarea "*"
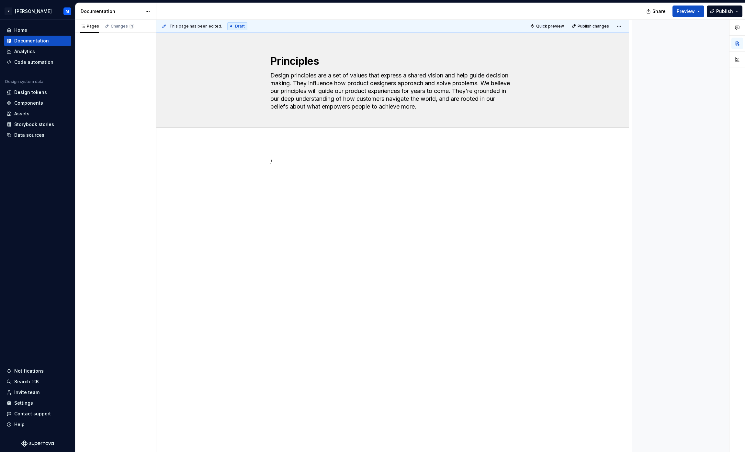
type textarea "*"
type textarea "Design principles are a set of values that express a shared vision and help gui…"
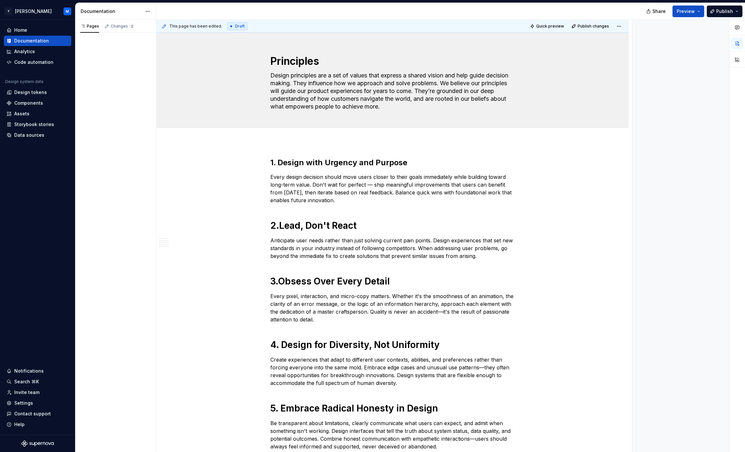
type textarea "*"
